Goal: Information Seeking & Learning: Learn about a topic

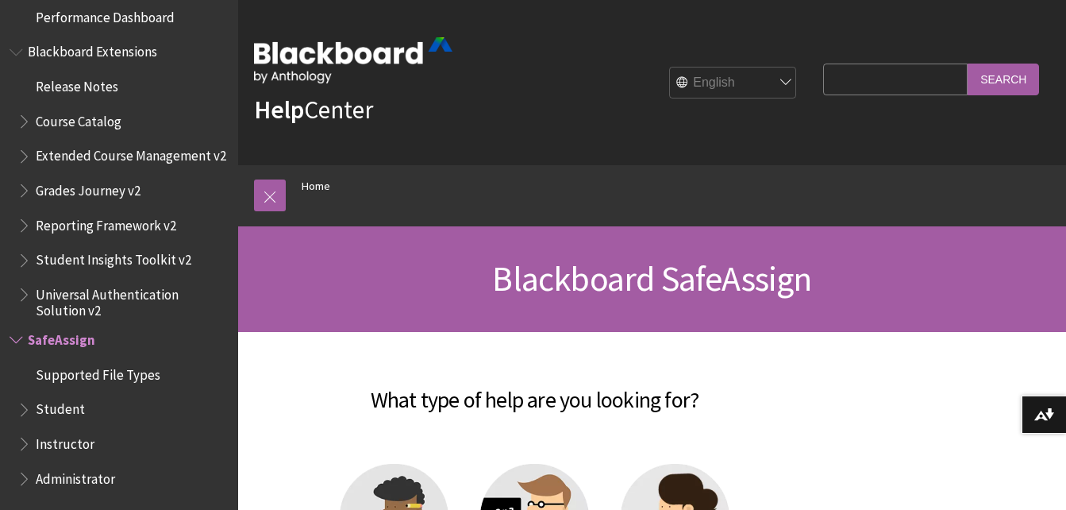
click at [57, 402] on span "Student" at bounding box center [60, 406] width 49 height 21
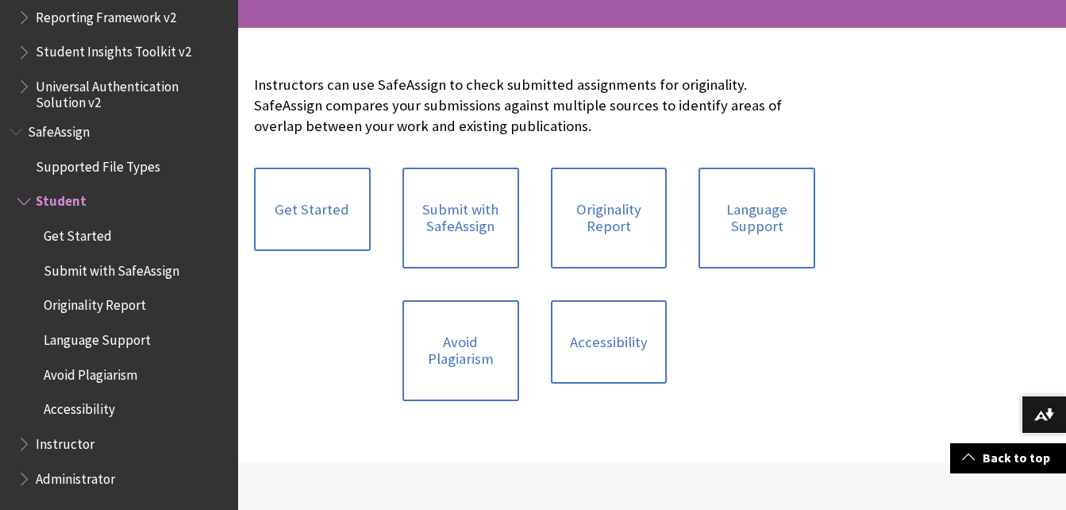
scroll to position [314, 0]
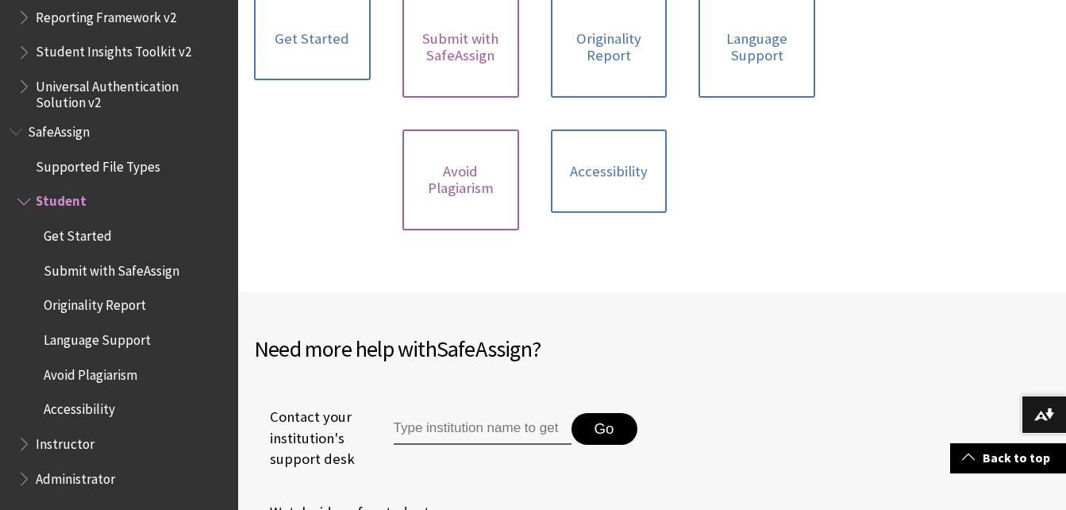
click at [512, 163] on link "Avoid Plagiarism" at bounding box center [460, 179] width 117 height 101
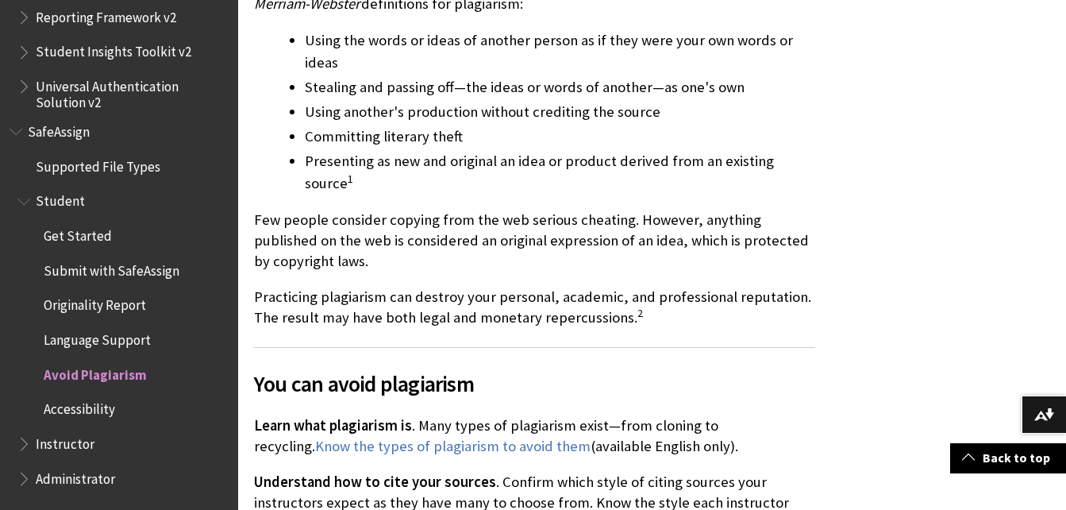
scroll to position [438, 0]
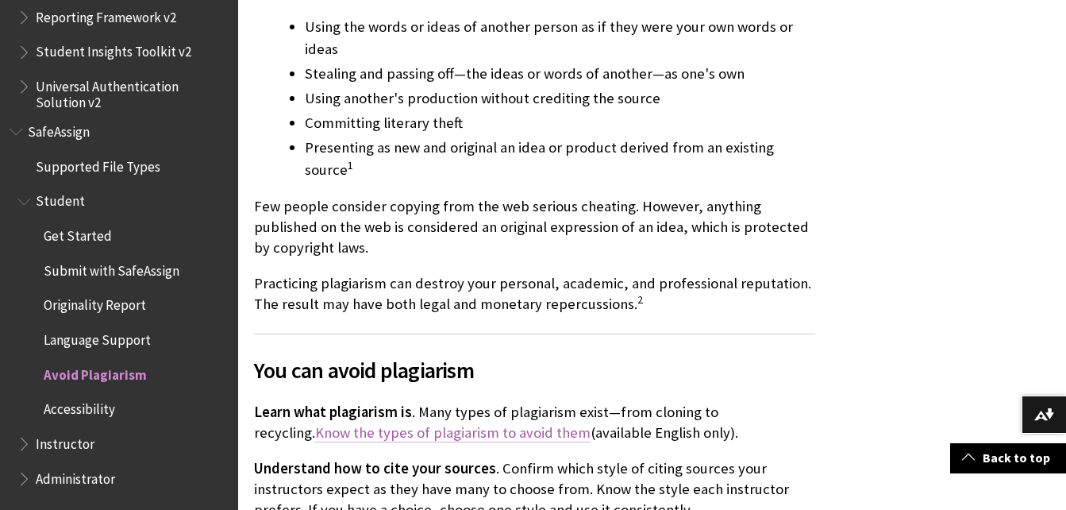
click at [464, 423] on link "Know the types of plagiarism to avoid them" at bounding box center [452, 432] width 275 height 19
